Goal: Task Accomplishment & Management: Use online tool/utility

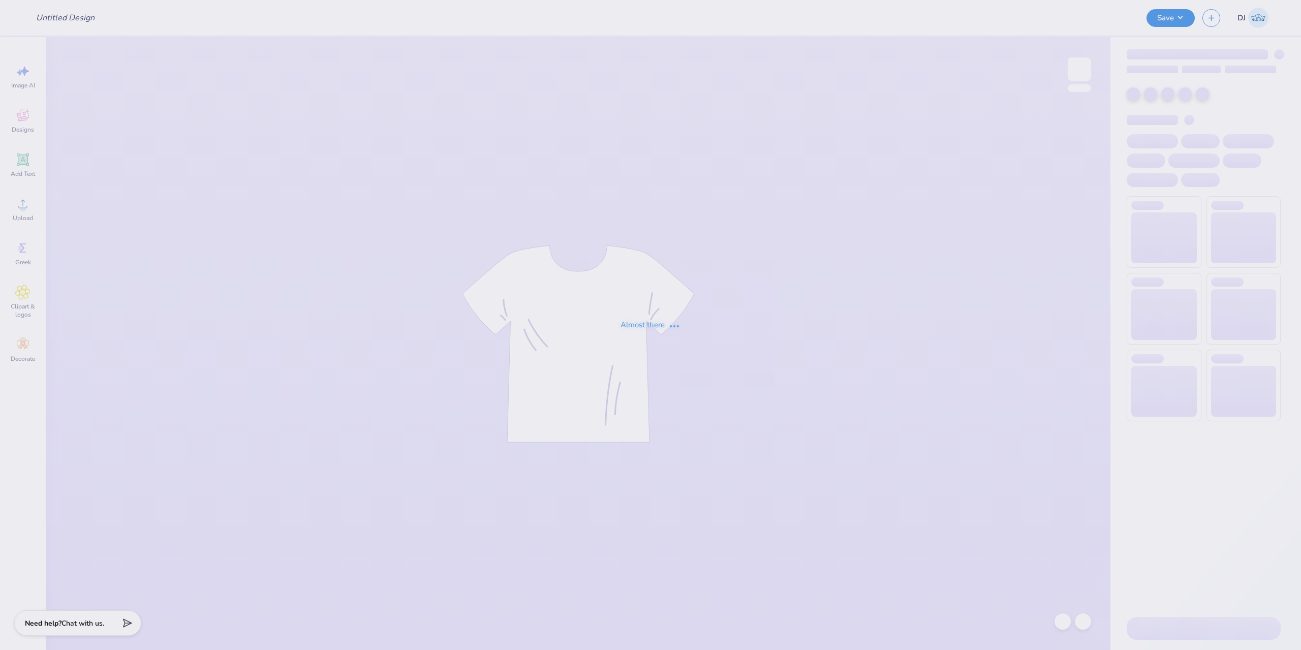
type input "family weekkend"
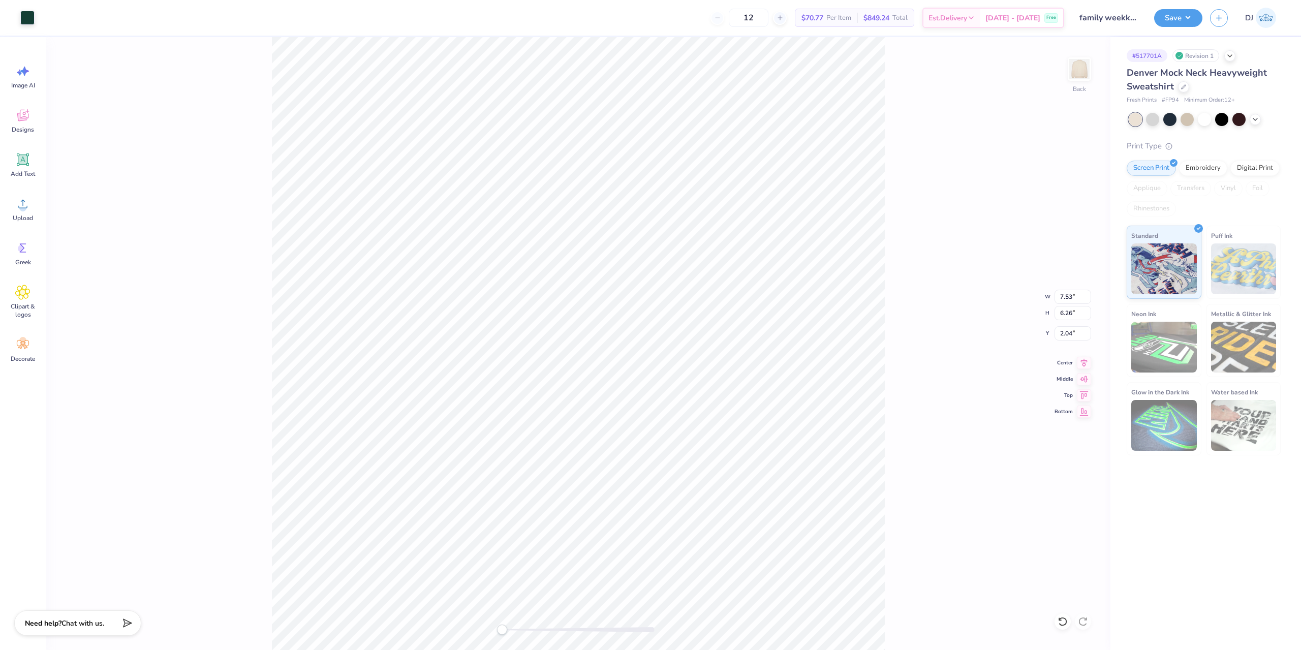
type input "7.53"
type input "6.26"
type input "2.04"
type input "7.53"
type input "6.26"
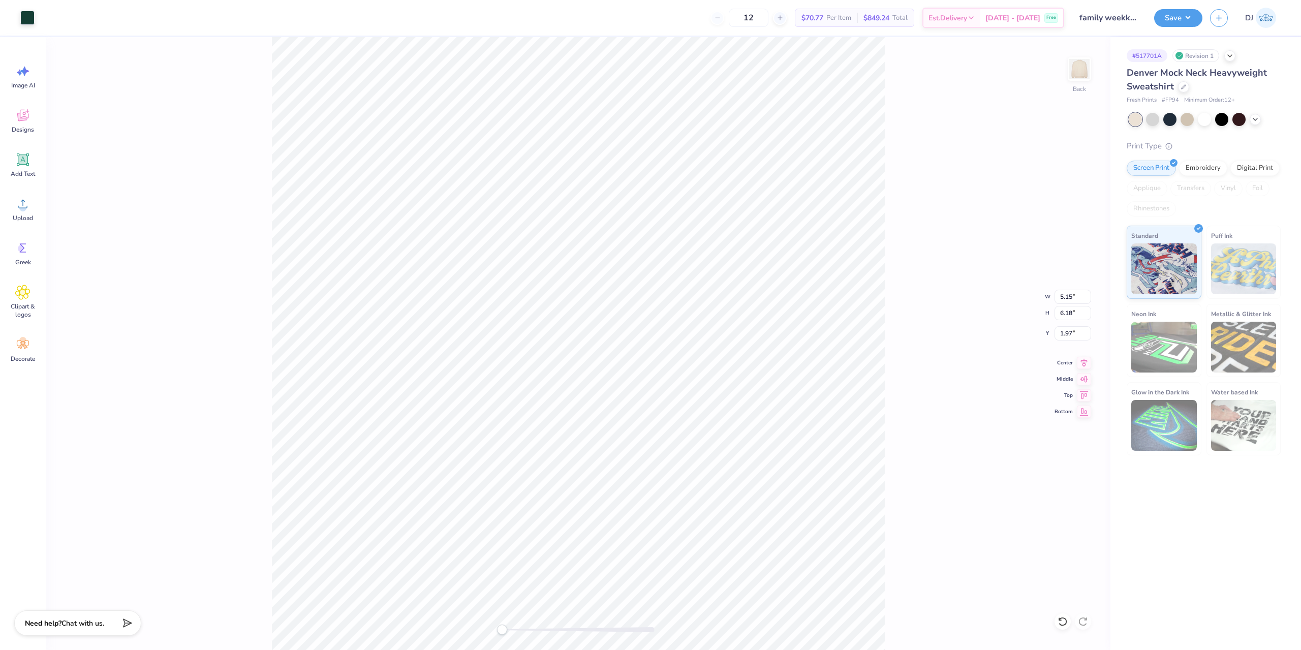
type input "2.04"
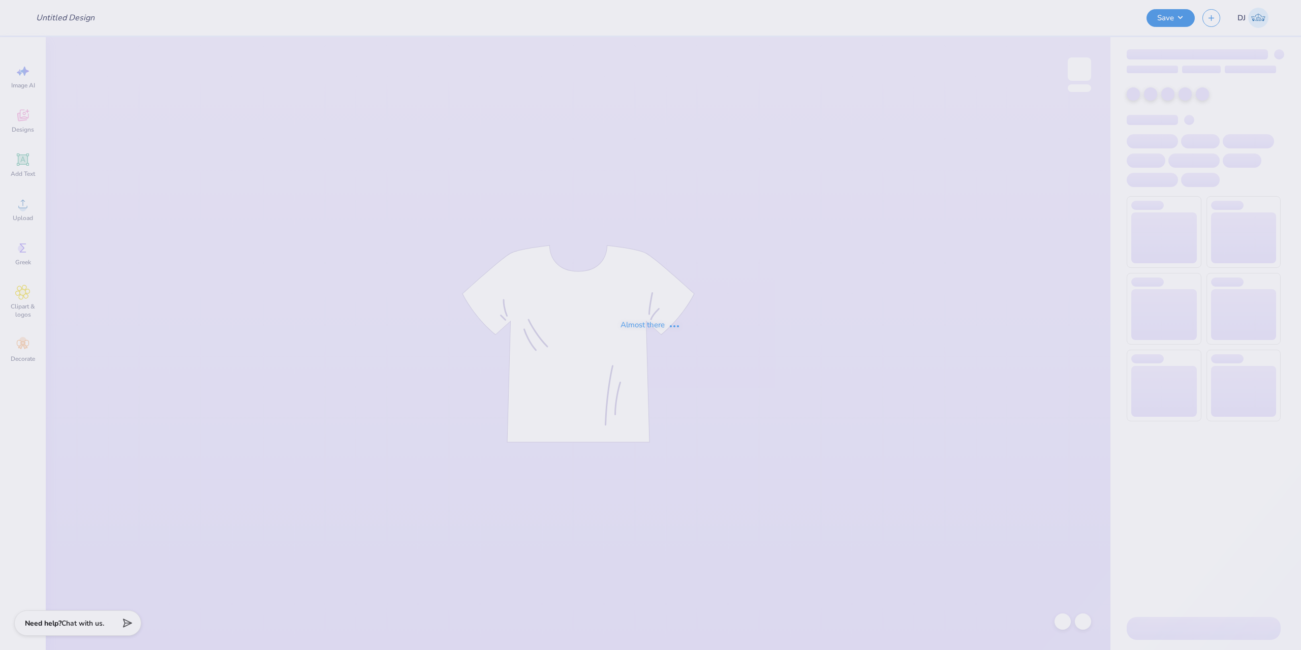
type input "Merch"
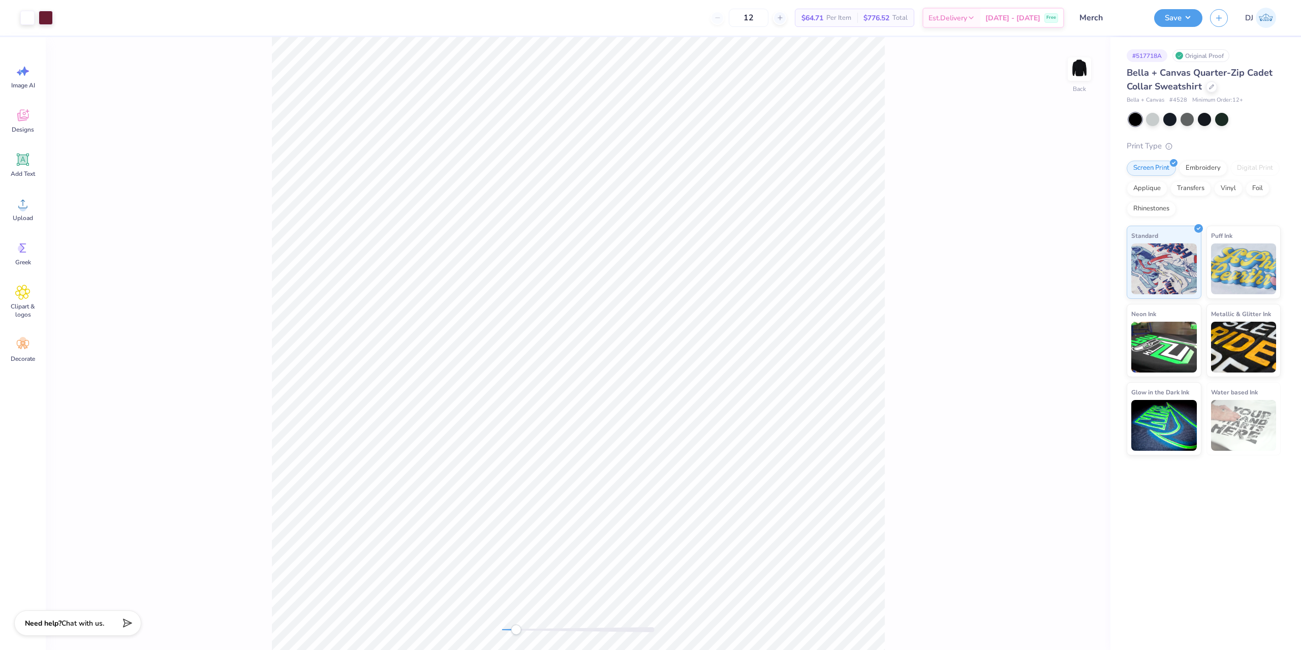
click at [516, 635] on div "Back" at bounding box center [578, 343] width 1064 height 613
drag, startPoint x: 518, startPoint y: 633, endPoint x: 541, endPoint y: 632, distance: 23.4
click at [541, 632] on div "Accessibility label" at bounding box center [541, 629] width 10 height 10
drag, startPoint x: 546, startPoint y: 629, endPoint x: 540, endPoint y: 629, distance: 6.6
click at [540, 629] on div "Accessibility label" at bounding box center [540, 629] width 10 height 10
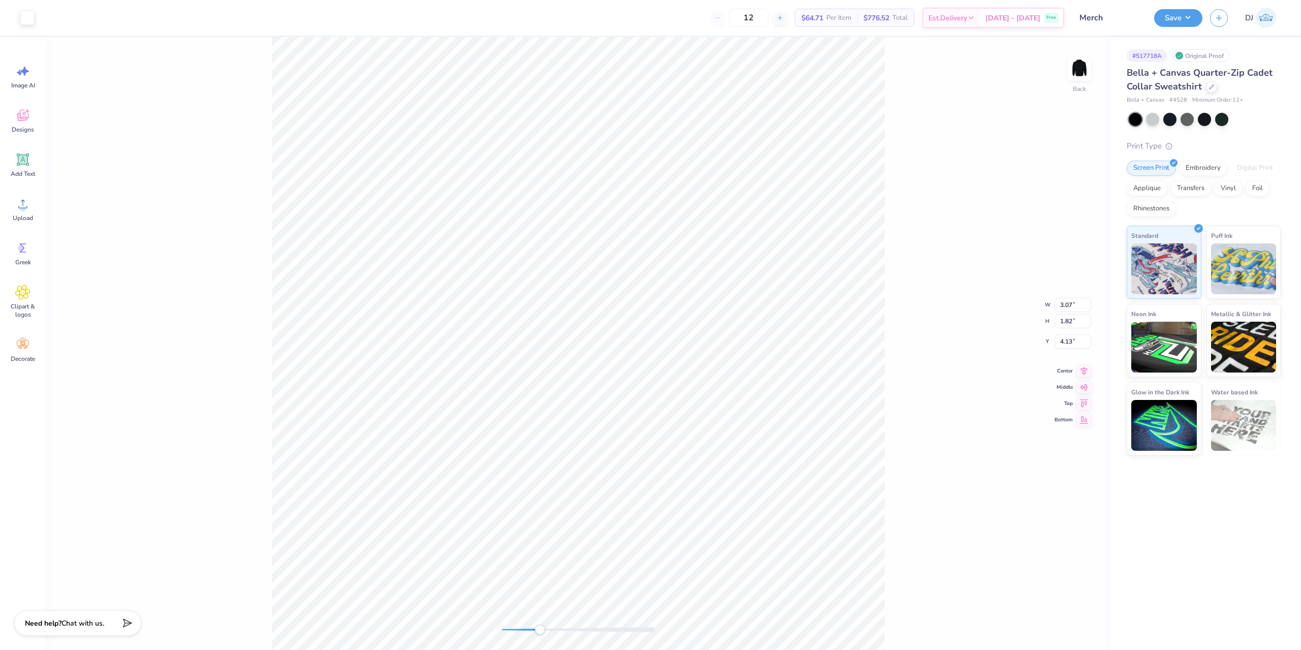
type input "0.24"
type input "0.19"
type input "5.76"
click at [17, 205] on icon at bounding box center [22, 203] width 15 height 15
click at [30, 169] on div "Add Text" at bounding box center [23, 165] width 37 height 38
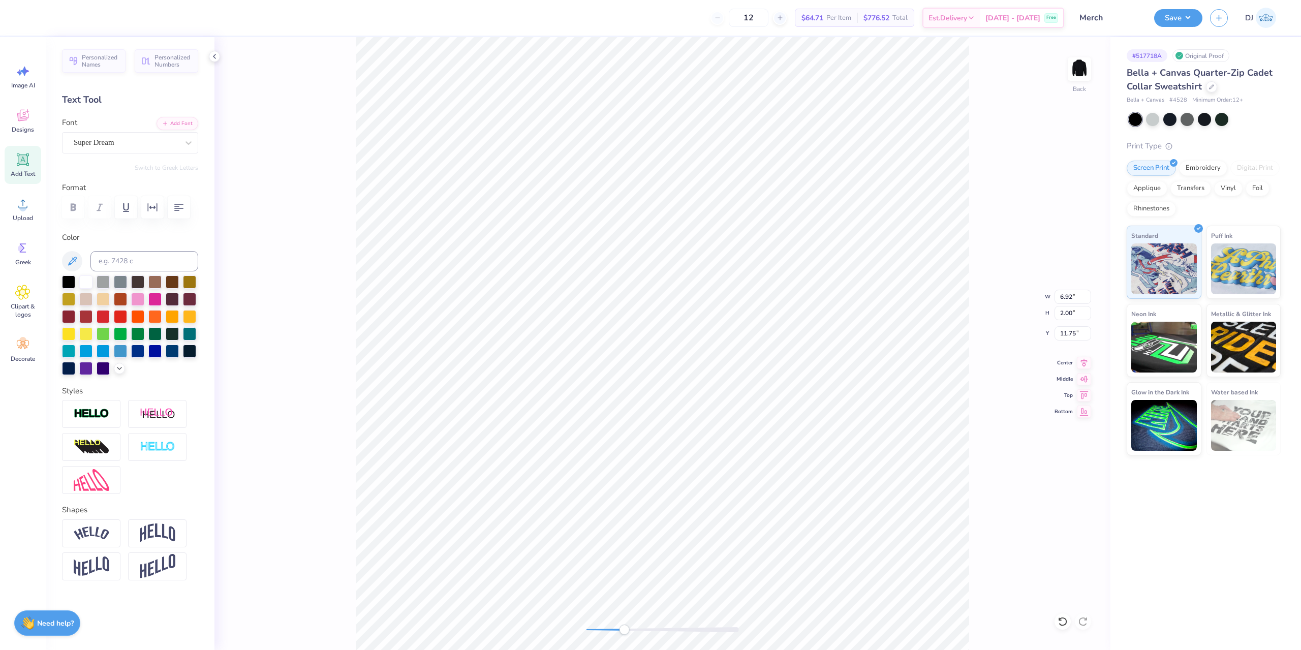
scroll to position [9, 2]
paste textarea "®"
type textarea "®"
click at [149, 140] on div "Super Dream" at bounding box center [126, 143] width 107 height 16
type input "times new"
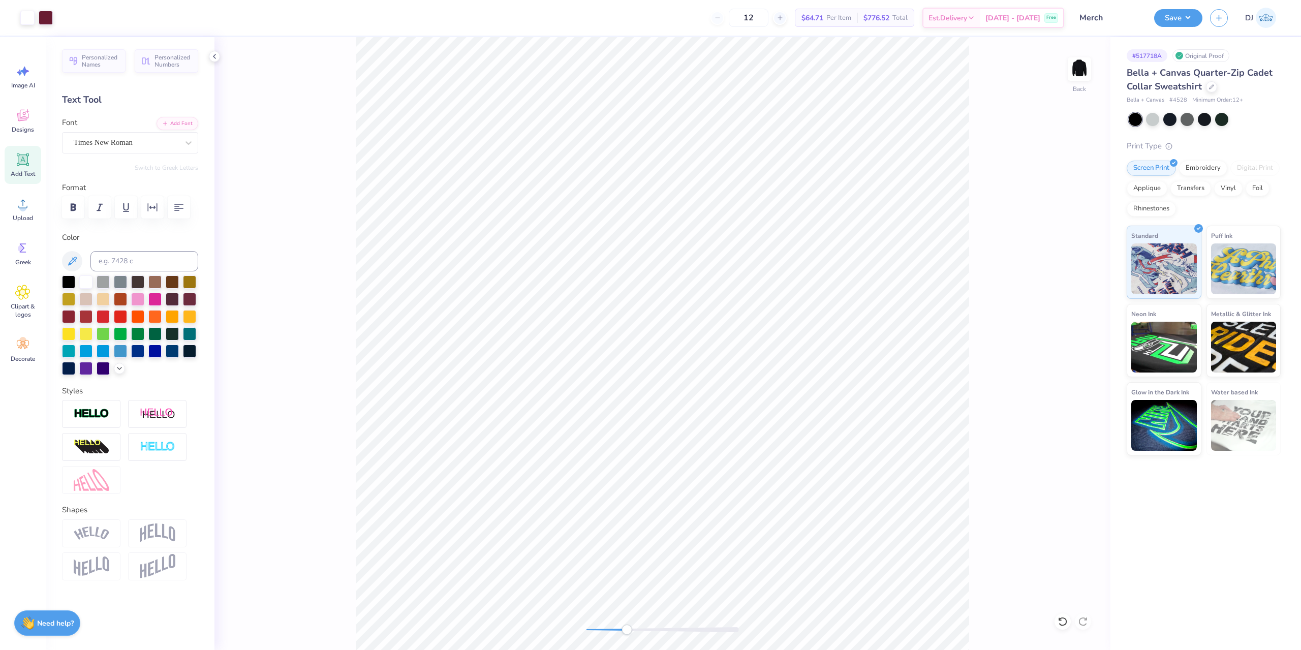
click at [627, 624] on div "Back" at bounding box center [662, 343] width 896 height 613
click at [622, 631] on div "Accessibility label" at bounding box center [622, 629] width 10 height 10
drag, startPoint x: 622, startPoint y: 632, endPoint x: 651, endPoint y: 626, distance: 29.1
click at [651, 626] on div "Accessibility label" at bounding box center [651, 629] width 10 height 10
drag, startPoint x: 652, startPoint y: 633, endPoint x: 630, endPoint y: 634, distance: 22.4
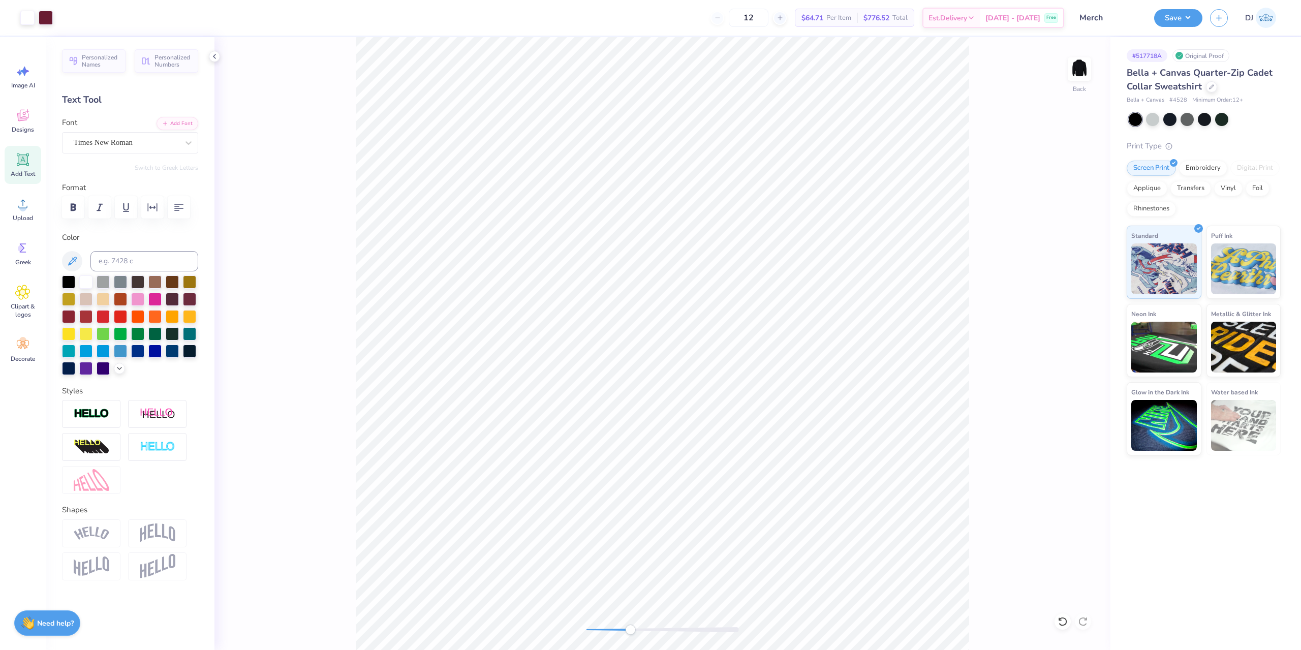
click at [630, 634] on div "Accessibility label" at bounding box center [630, 629] width 10 height 10
drag, startPoint x: 631, startPoint y: 629, endPoint x: 615, endPoint y: 628, distance: 15.3
click at [615, 628] on div "Accessibility label" at bounding box center [615, 629] width 10 height 10
drag, startPoint x: 618, startPoint y: 630, endPoint x: 602, endPoint y: 627, distance: 17.0
click at [602, 627] on div "Accessibility label" at bounding box center [602, 629] width 10 height 10
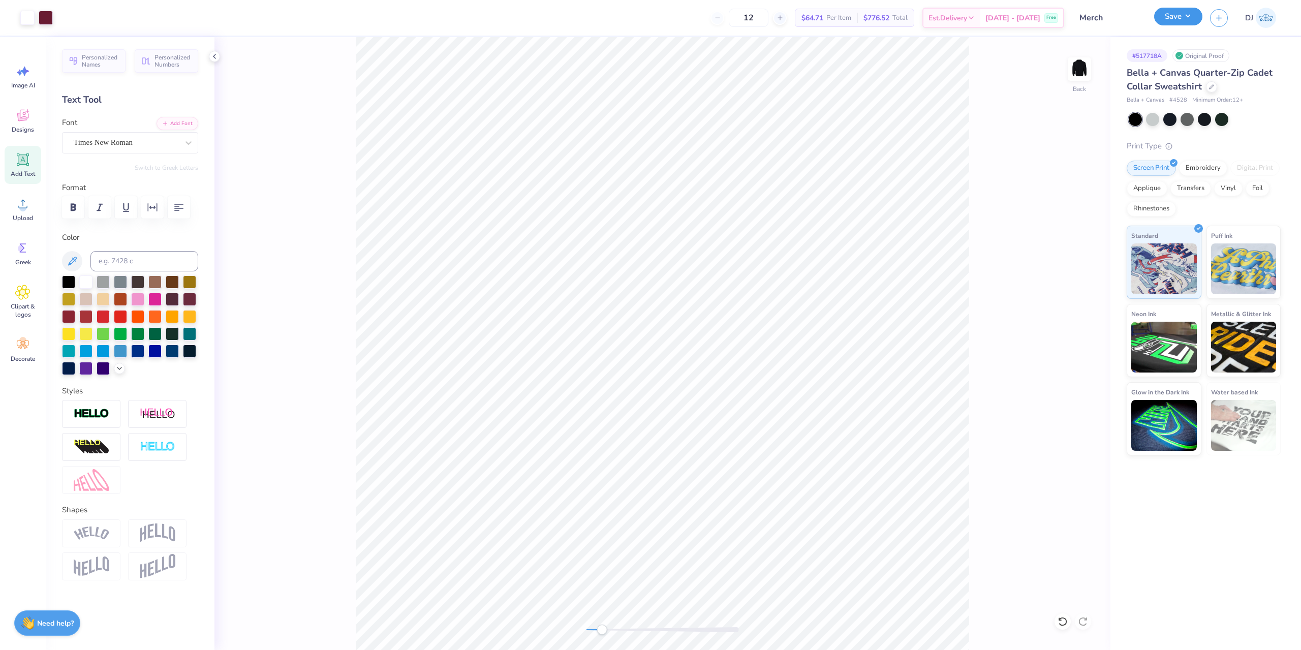
click at [1183, 17] on button "Save" at bounding box center [1178, 17] width 48 height 18
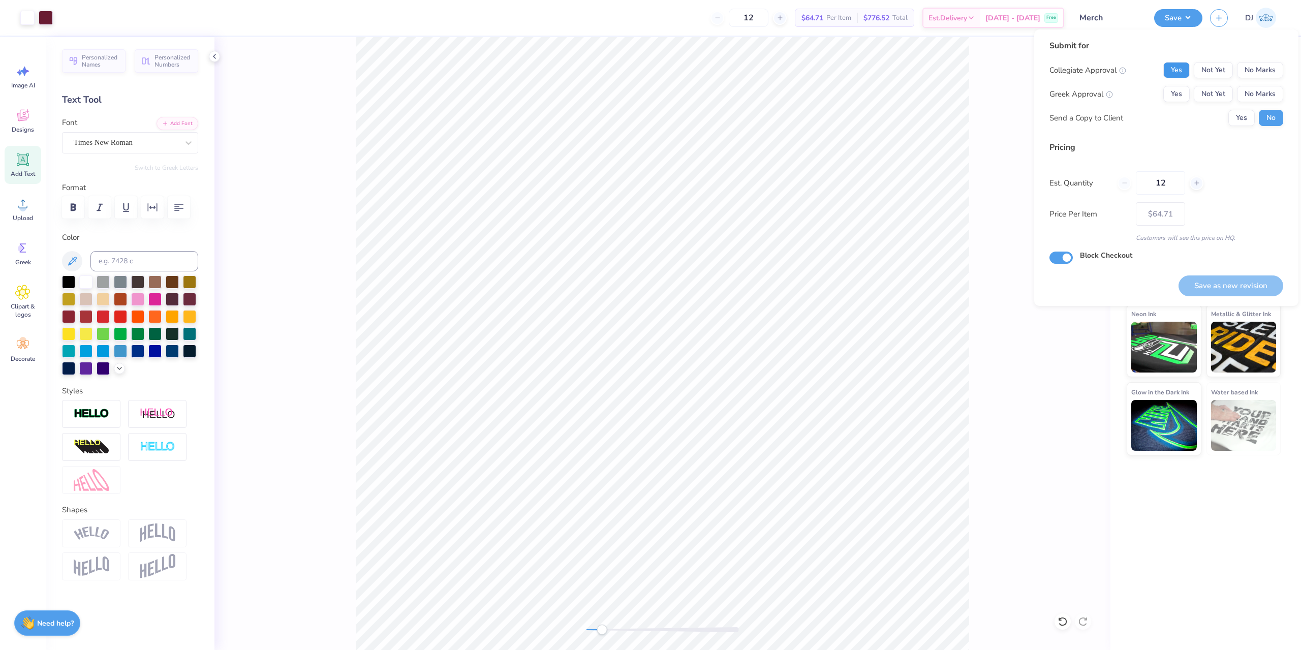
click at [1182, 74] on button "Yes" at bounding box center [1176, 70] width 26 height 16
click at [1263, 91] on button "No Marks" at bounding box center [1260, 94] width 46 height 16
click at [1251, 290] on button "Save as new revision" at bounding box center [1230, 285] width 105 height 21
type input "$64.71"
drag, startPoint x: 603, startPoint y: 632, endPoint x: 615, endPoint y: 632, distance: 12.2
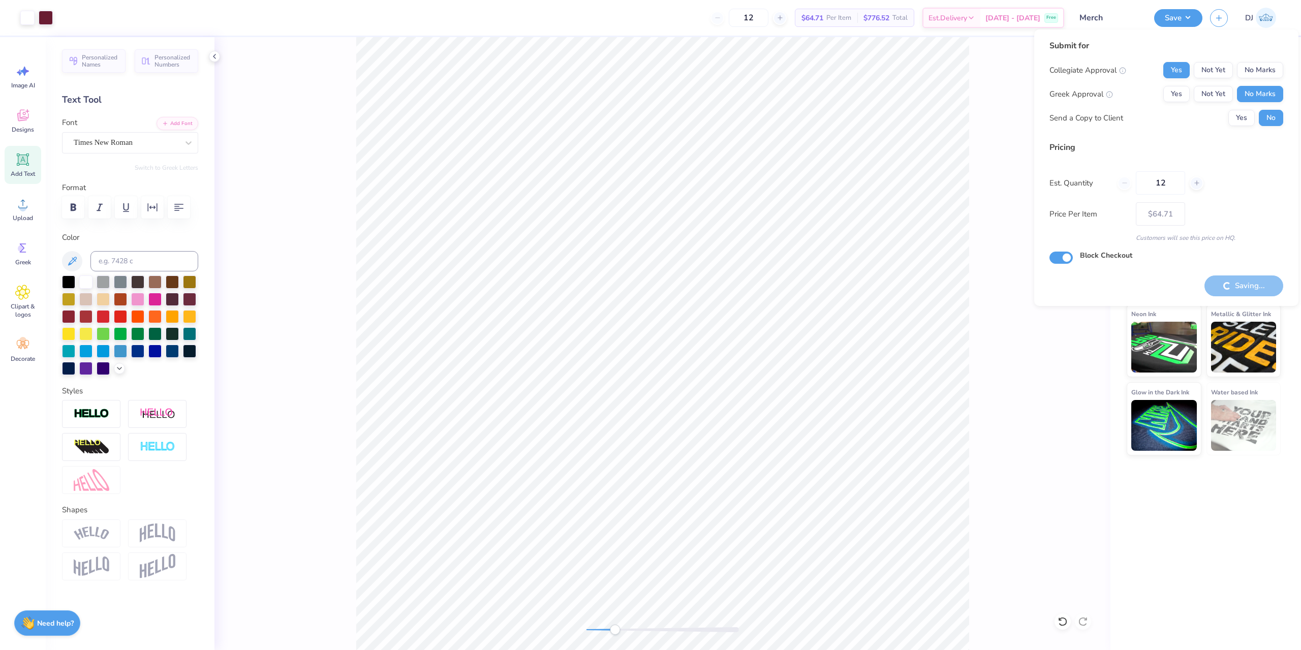
click at [615, 632] on div "Accessibility label" at bounding box center [615, 629] width 10 height 10
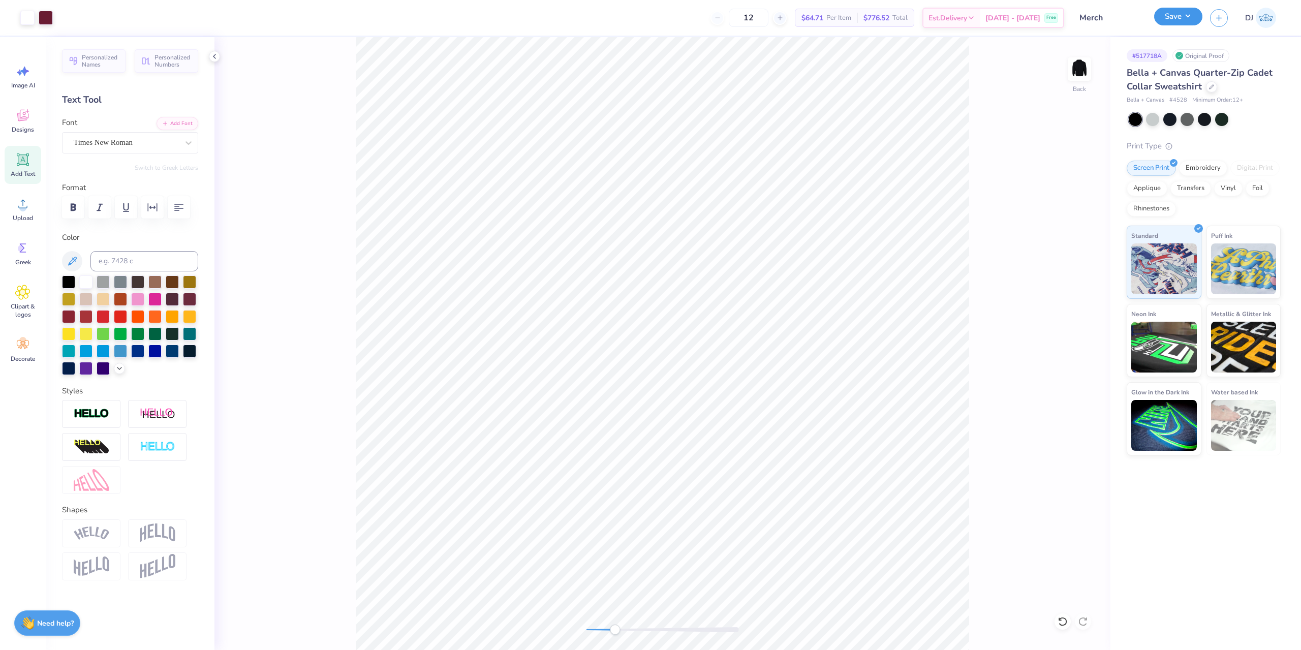
click at [1187, 16] on button "Save" at bounding box center [1178, 17] width 48 height 18
